Goal: Task Accomplishment & Management: Manage account settings

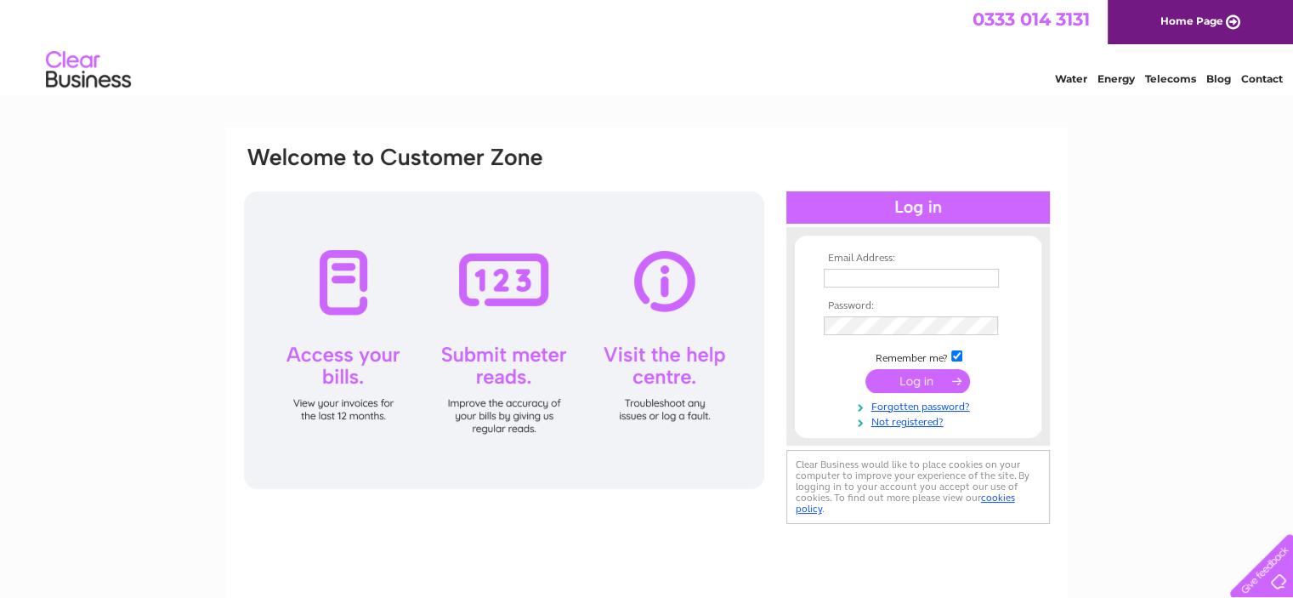
type input "mow-n-grow@outlook.com"
click at [911, 379] on input "submit" at bounding box center [918, 381] width 105 height 24
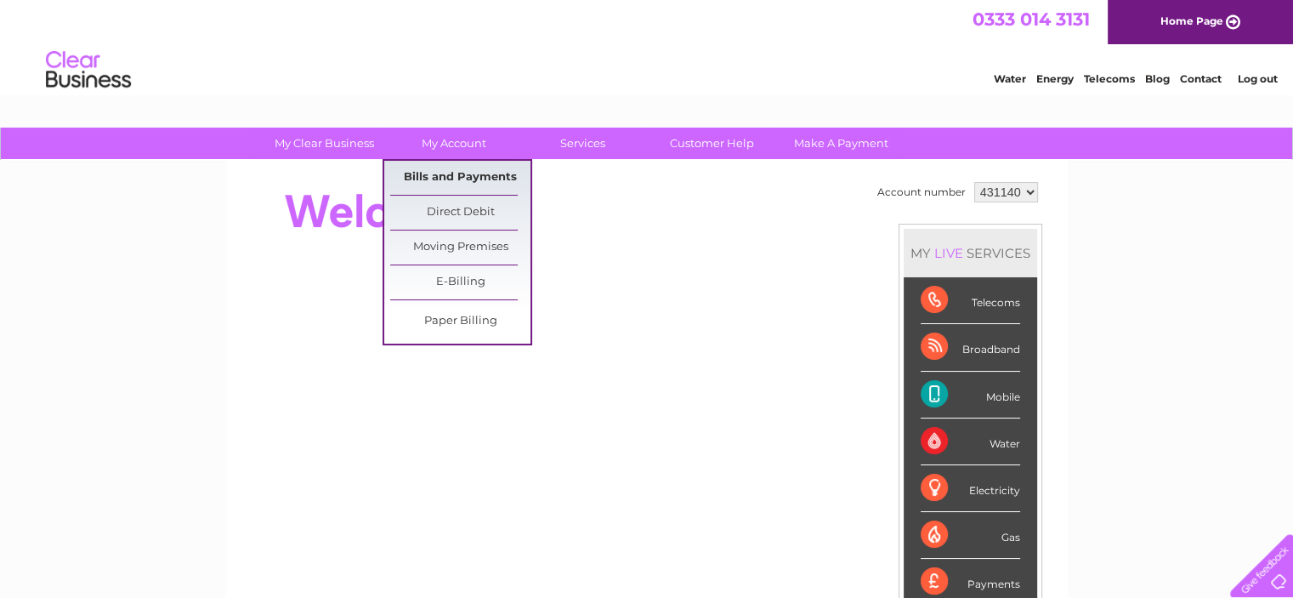
click at [458, 174] on link "Bills and Payments" at bounding box center [460, 178] width 140 height 34
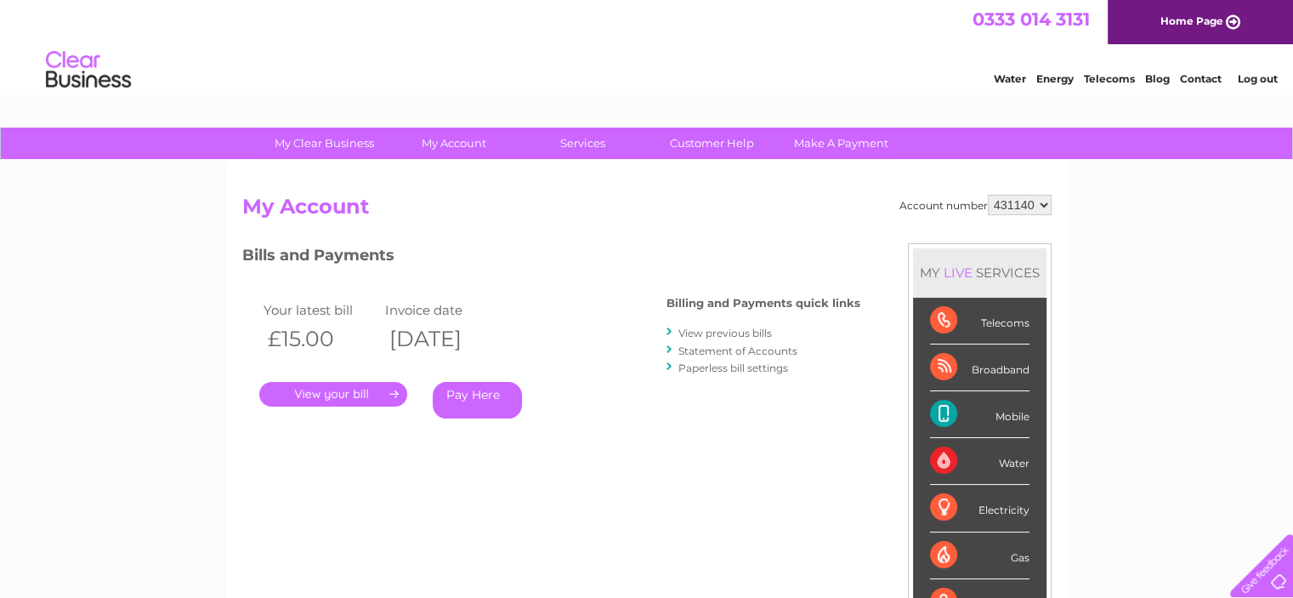
click at [354, 395] on link "." at bounding box center [333, 394] width 148 height 25
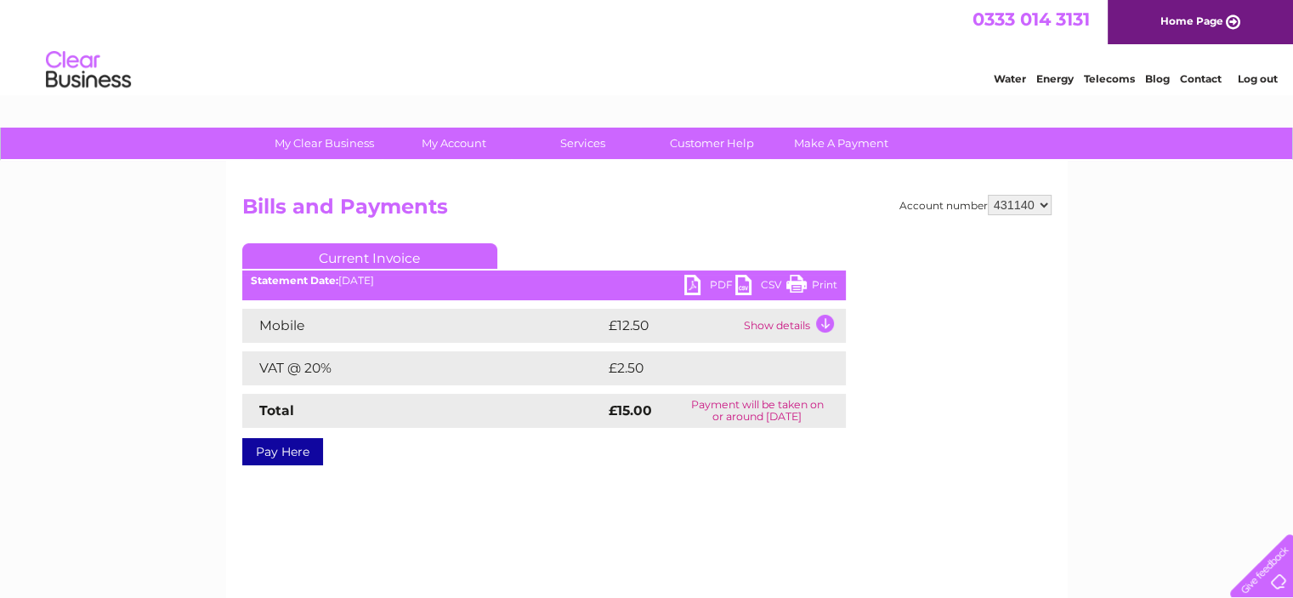
click at [822, 279] on link "Print" at bounding box center [812, 287] width 51 height 25
click at [1253, 77] on link "Log out" at bounding box center [1257, 78] width 40 height 13
